Goal: Task Accomplishment & Management: Manage account settings

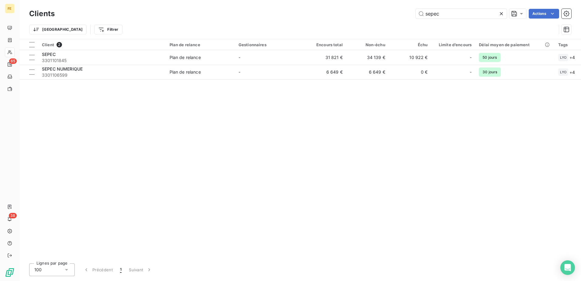
click at [501, 14] on icon at bounding box center [501, 14] width 6 height 6
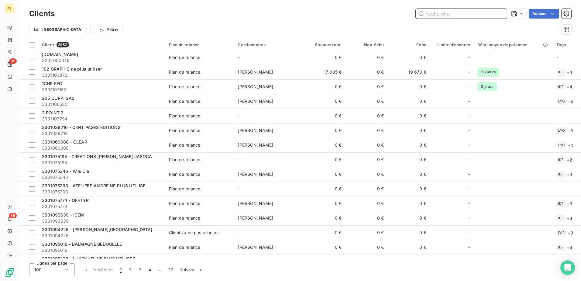
click at [491, 13] on input "text" at bounding box center [460, 14] width 91 height 10
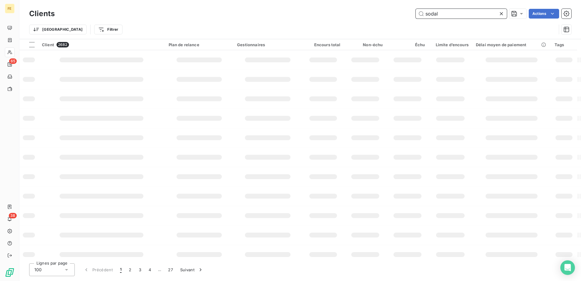
type input "sodal"
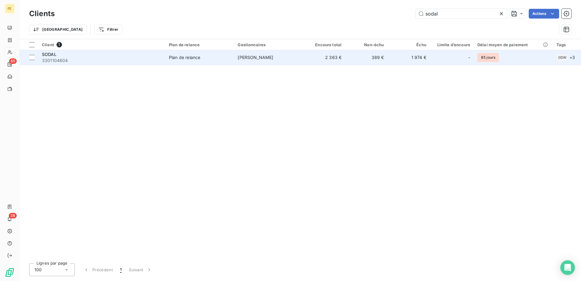
click at [271, 59] on td "[PERSON_NAME]" at bounding box center [268, 57] width 69 height 15
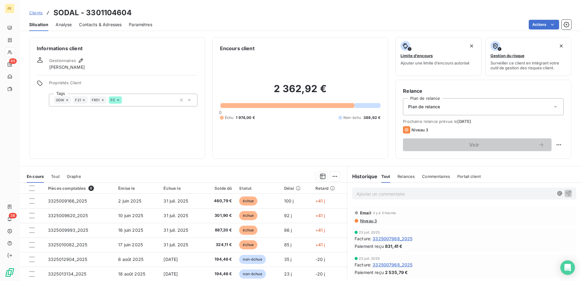
click at [110, 23] on span "Contacts & Adresses" at bounding box center [100, 25] width 43 height 6
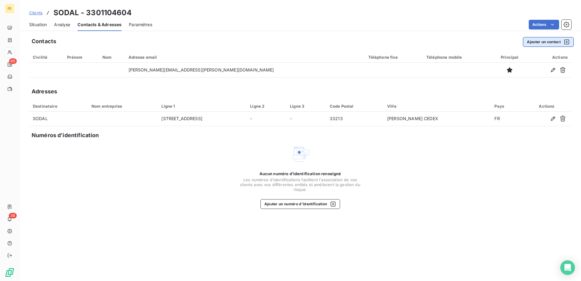
click at [546, 44] on button "Ajouter un contact" at bounding box center [548, 42] width 51 height 10
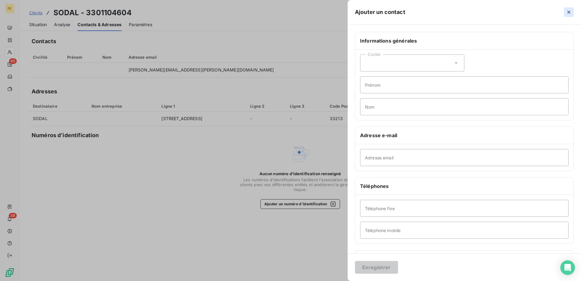
click at [568, 7] on button "button" at bounding box center [569, 12] width 10 height 10
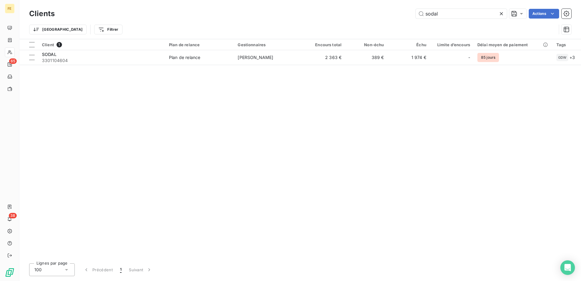
click at [501, 15] on icon at bounding box center [501, 14] width 6 height 6
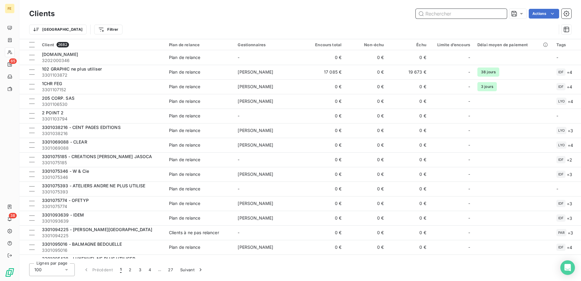
click at [468, 14] on input "text" at bounding box center [460, 14] width 91 height 10
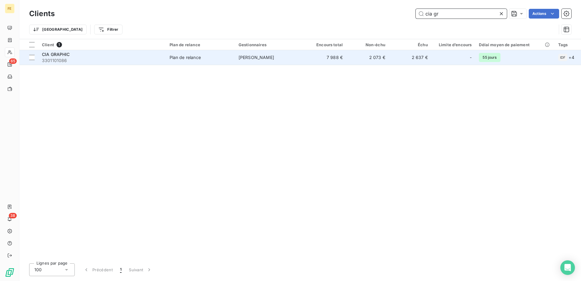
type input "cia gr"
click at [111, 54] on div "CIA GRAPHIC" at bounding box center [102, 54] width 120 height 6
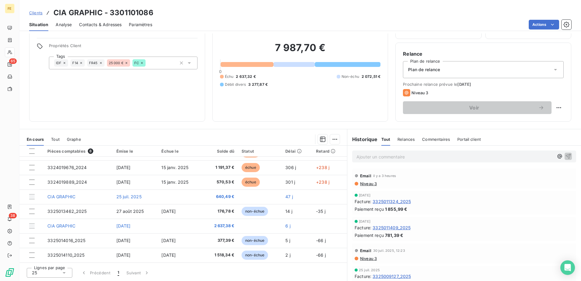
click at [109, 25] on span "Contacts & Adresses" at bounding box center [100, 25] width 43 height 6
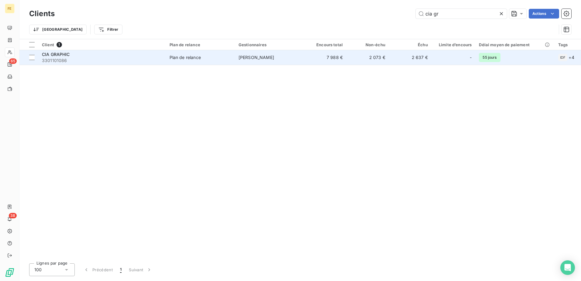
click at [60, 56] on span "CIA GRAPHIC" at bounding box center [56, 54] width 28 height 5
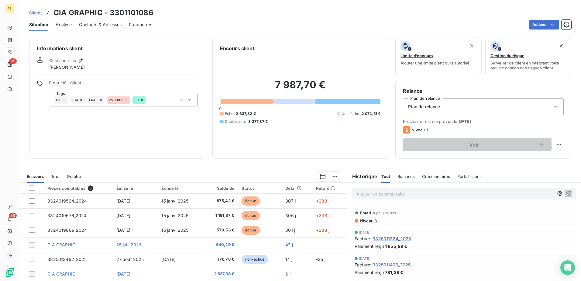
click at [105, 25] on span "Contacts & Adresses" at bounding box center [100, 25] width 43 height 6
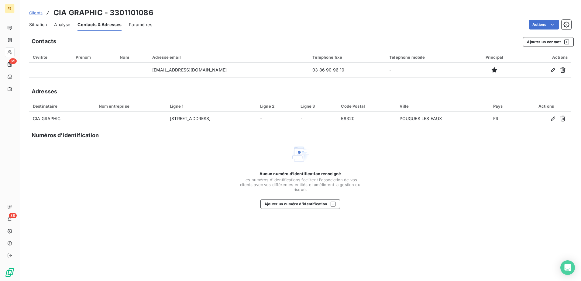
click at [47, 26] on div "Situation Analyse Contacts & Adresses Paramètres Actions" at bounding box center [299, 24] width 561 height 13
click at [43, 20] on div "Situation" at bounding box center [38, 24] width 18 height 13
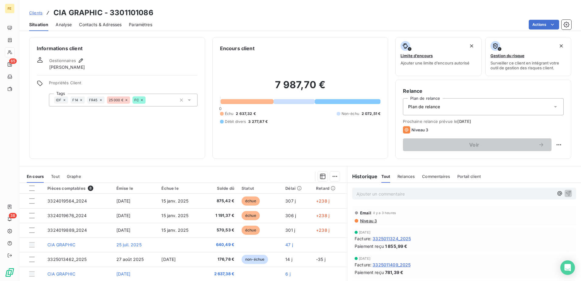
click at [113, 25] on span "Contacts & Adresses" at bounding box center [100, 25] width 43 height 6
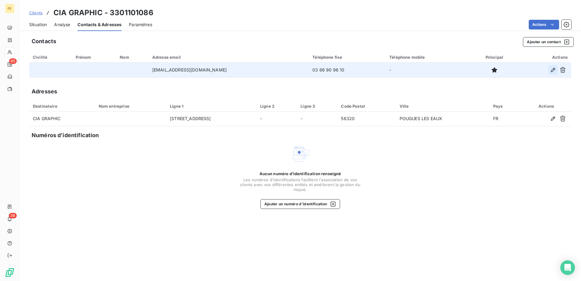
click at [554, 68] on icon "button" at bounding box center [553, 70] width 6 height 6
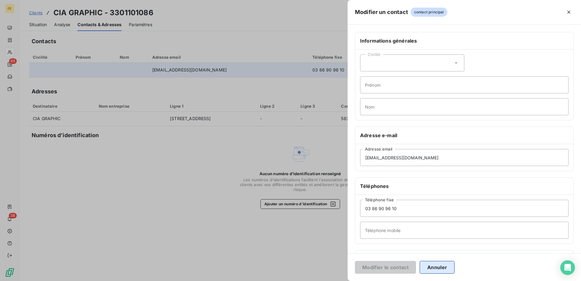
click at [438, 268] on button "Annuler" at bounding box center [436, 267] width 35 height 13
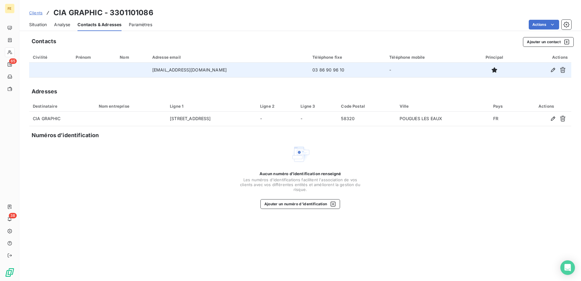
drag, startPoint x: 542, startPoint y: 43, endPoint x: 512, endPoint y: 57, distance: 33.1
click at [537, 47] on div "Contacts Ajouter un contact Civilité Prénom Nom Adresse email Téléphone fixe Té…" at bounding box center [299, 156] width 561 height 247
click at [545, 41] on button "Ajouter un contact" at bounding box center [548, 42] width 51 height 10
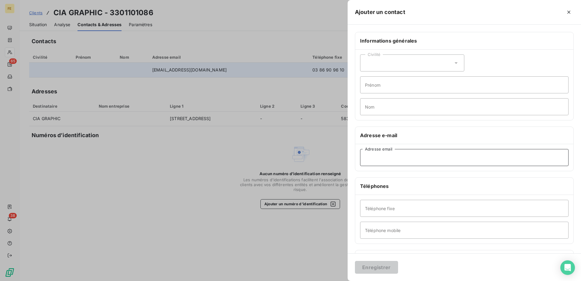
drag, startPoint x: 401, startPoint y: 156, endPoint x: 392, endPoint y: 163, distance: 10.8
click at [400, 156] on input "Adresse email" at bounding box center [464, 157] width 208 height 17
paste input "[EMAIL_ADDRESS][DOMAIN_NAME]>"
type input "[EMAIL_ADDRESS][DOMAIN_NAME]"
click at [377, 269] on button "Enregistrer" at bounding box center [376, 267] width 43 height 13
